Goal: Register for event/course

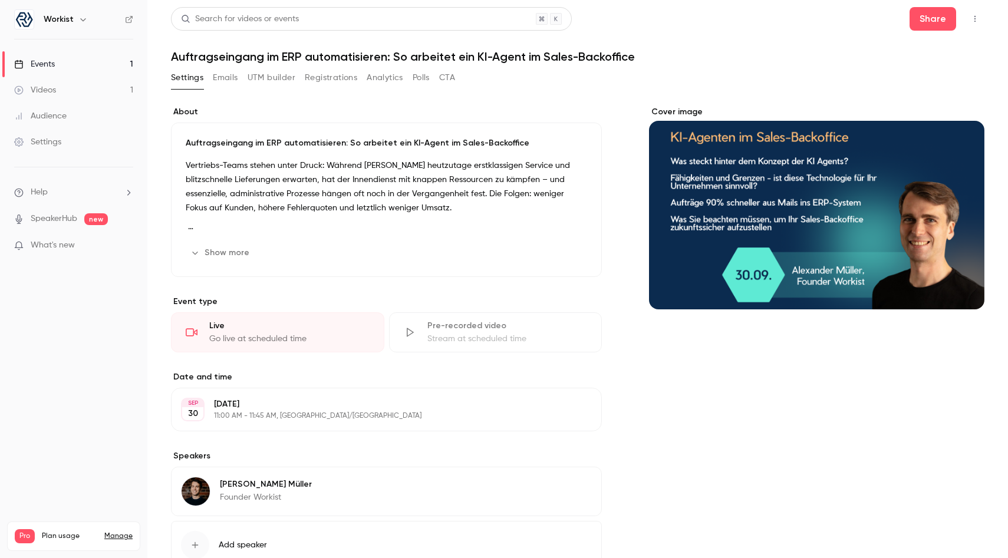
scroll to position [68, 0]
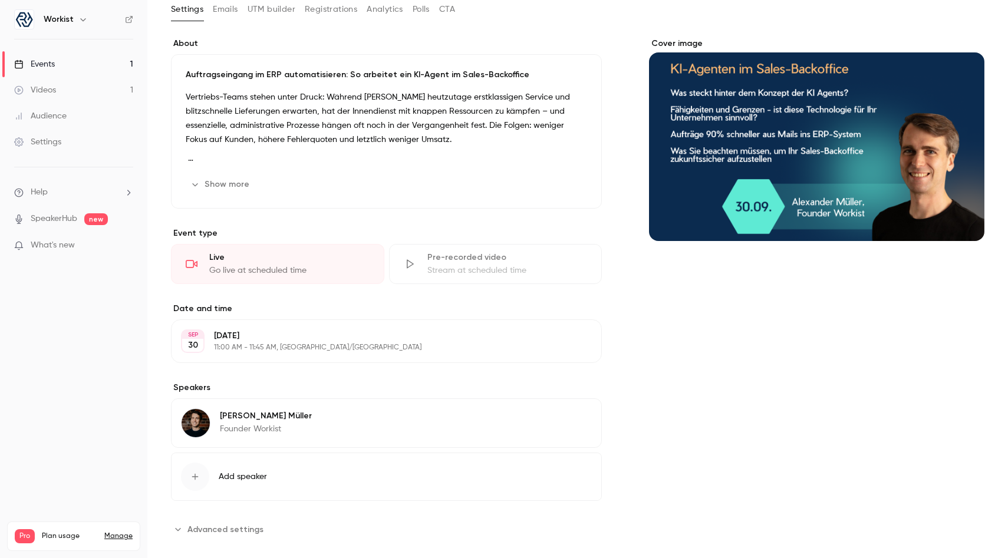
click at [44, 71] on link "Events 1" at bounding box center [73, 64] width 147 height 26
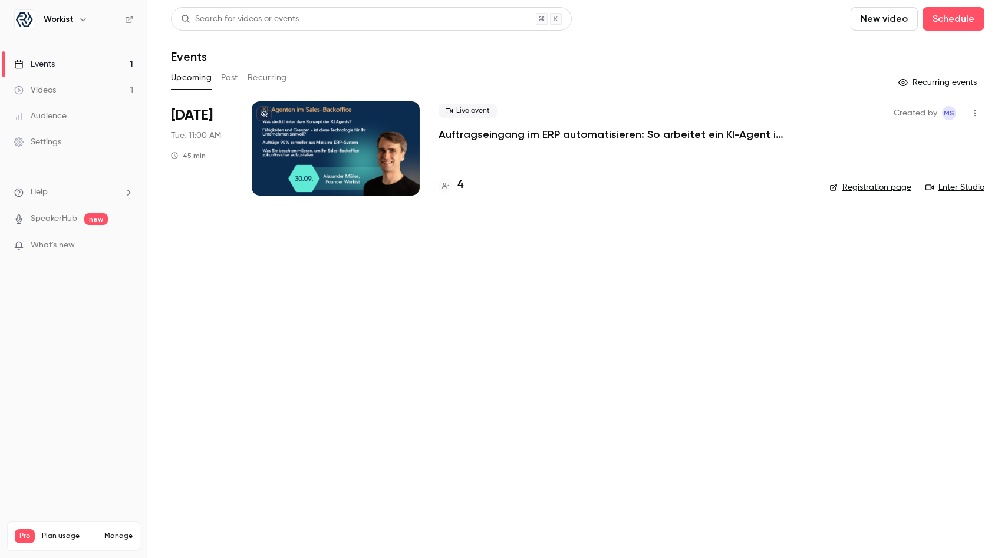
click at [522, 126] on div "Live event Auftragseingang im ERP automatisieren: So arbeitet ein KI-Agent im S…" at bounding box center [625, 123] width 372 height 38
click at [506, 141] on p "Auftragseingang im ERP automatisieren: So arbeitet ein KI-Agent im Sales-Backof…" at bounding box center [616, 134] width 354 height 14
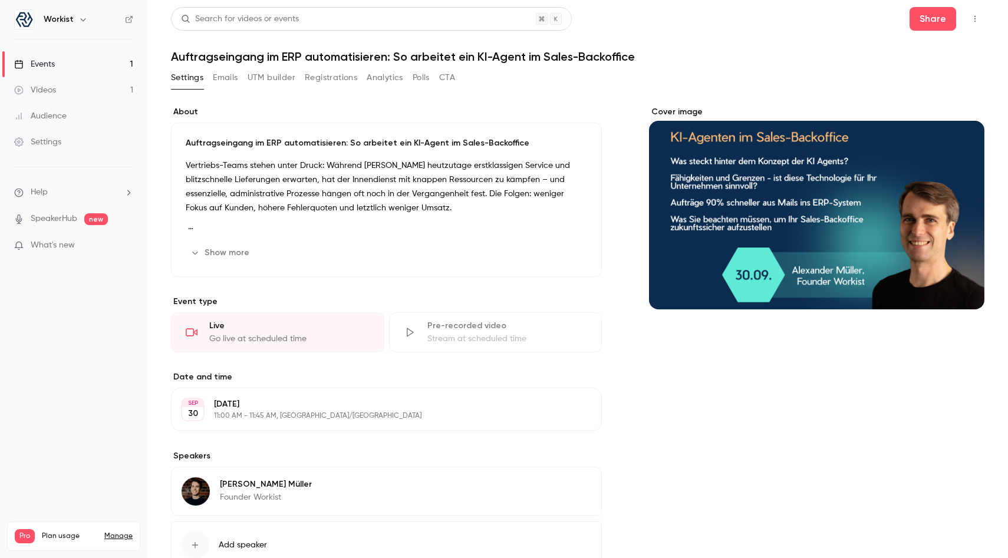
scroll to position [84, 0]
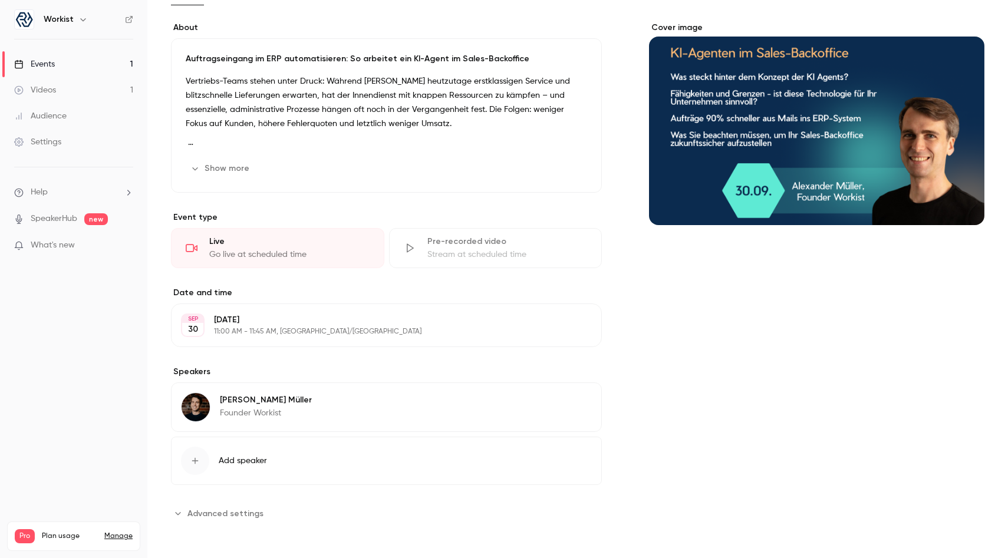
click at [34, 67] on div "Events" at bounding box center [34, 64] width 41 height 12
